Goal: Information Seeking & Learning: Find specific fact

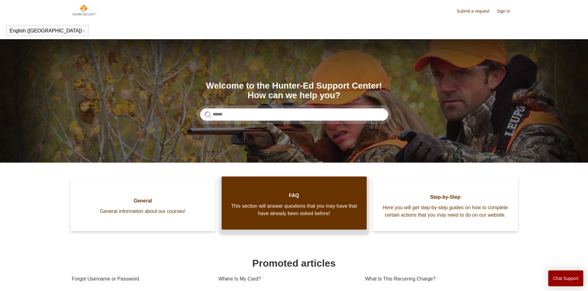
scroll to position [33, 0]
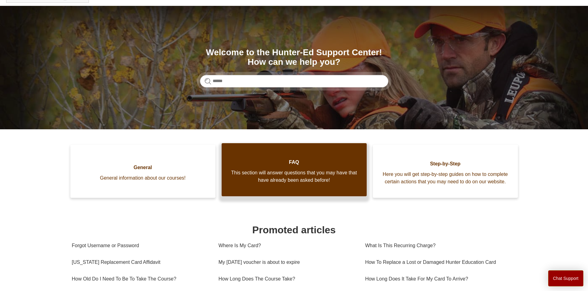
click at [294, 171] on link "FAQ This section will answer questions that you may have that have already been…" at bounding box center [293, 169] width 145 height 53
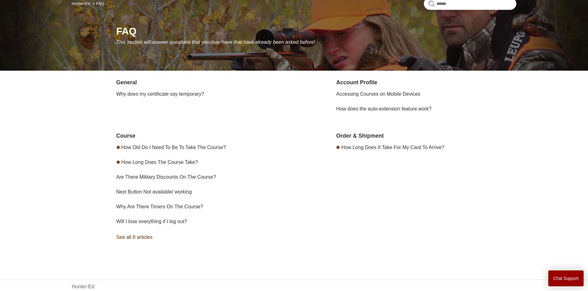
scroll to position [71, 0]
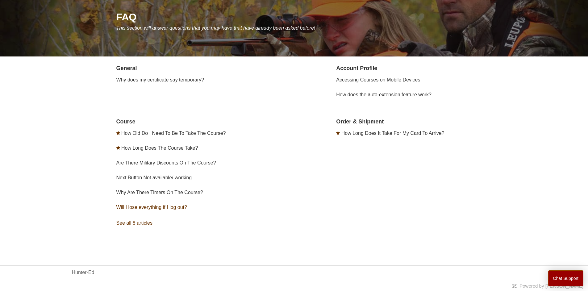
click at [170, 204] on link "Will I lose everything if I log out?" at bounding box center [151, 206] width 71 height 5
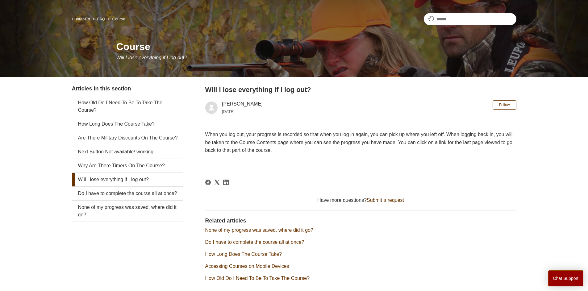
scroll to position [42, 0]
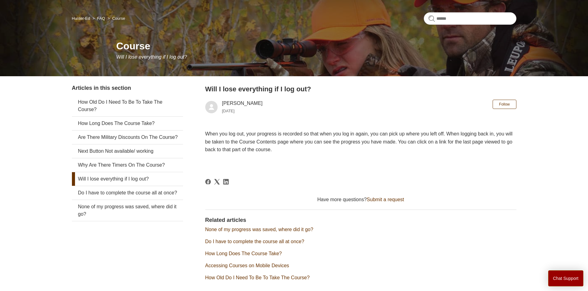
click at [119, 186] on link "Will I lose everything if I log out?" at bounding box center [127, 179] width 111 height 14
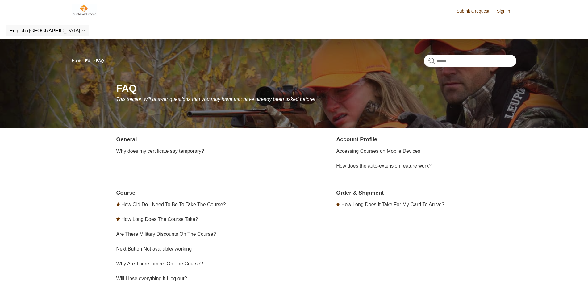
scroll to position [71, 0]
